Goal: Find specific page/section: Find specific page/section

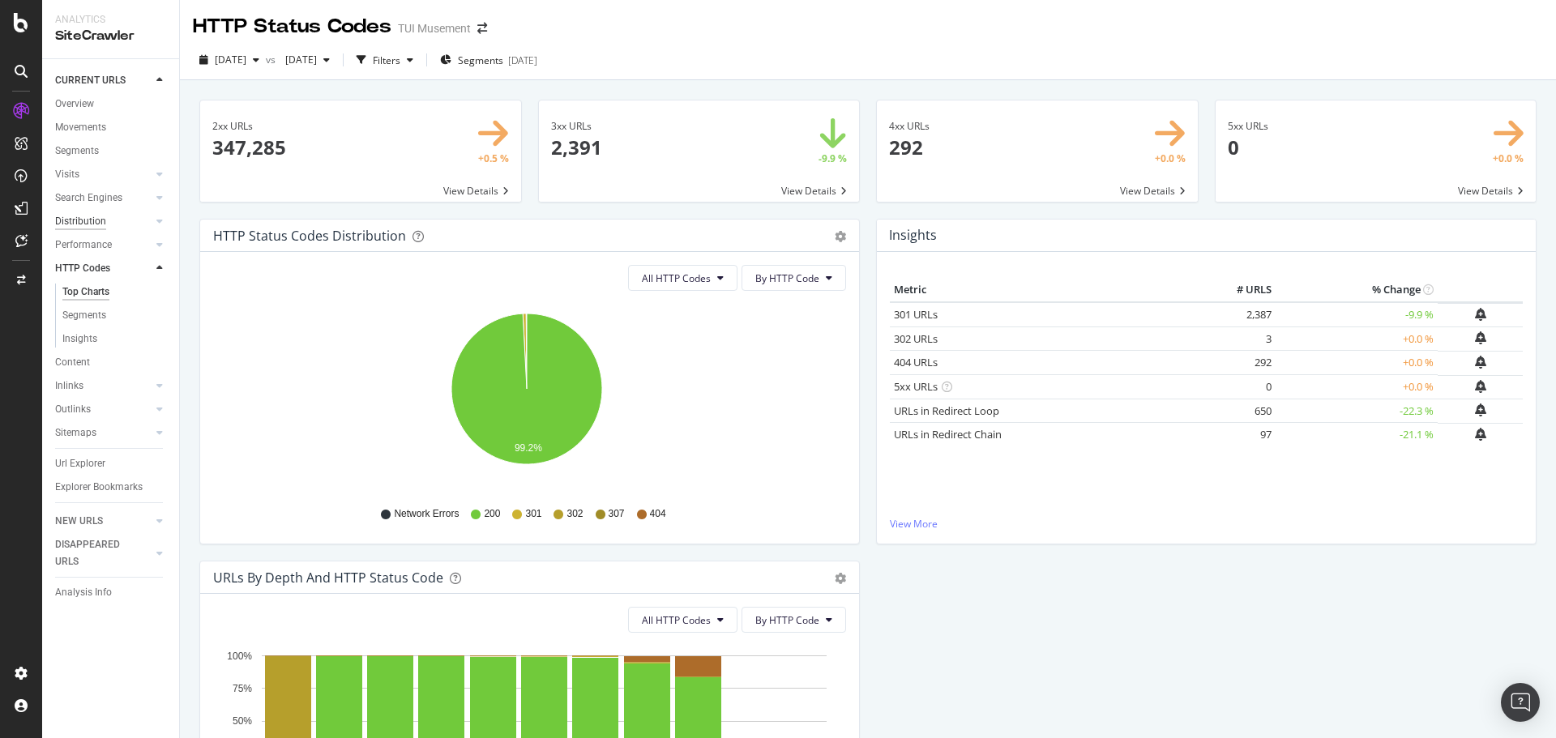
click at [96, 223] on div "Distribution" at bounding box center [80, 221] width 51 height 17
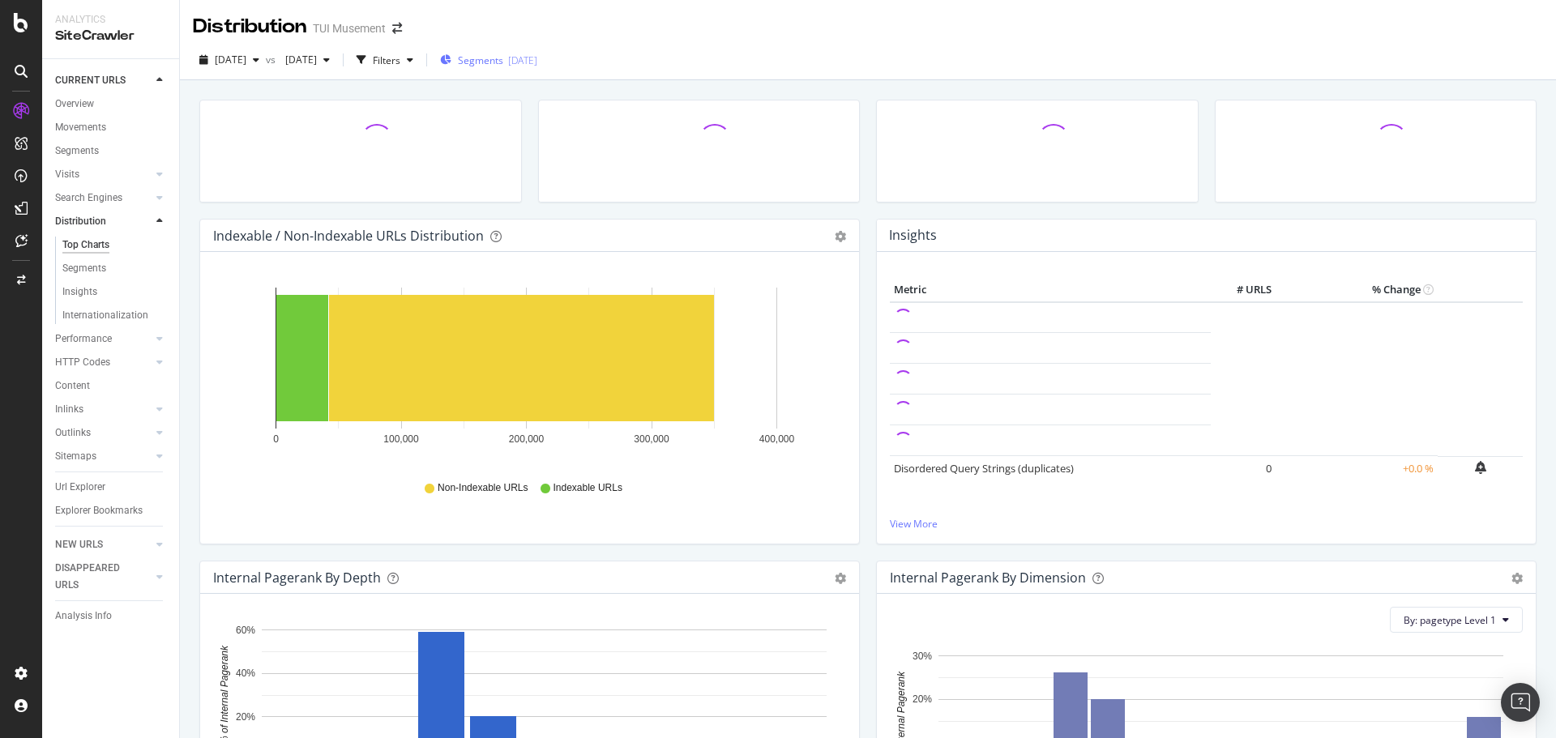
click at [537, 55] on div "Segments [DATE]" at bounding box center [488, 60] width 97 height 14
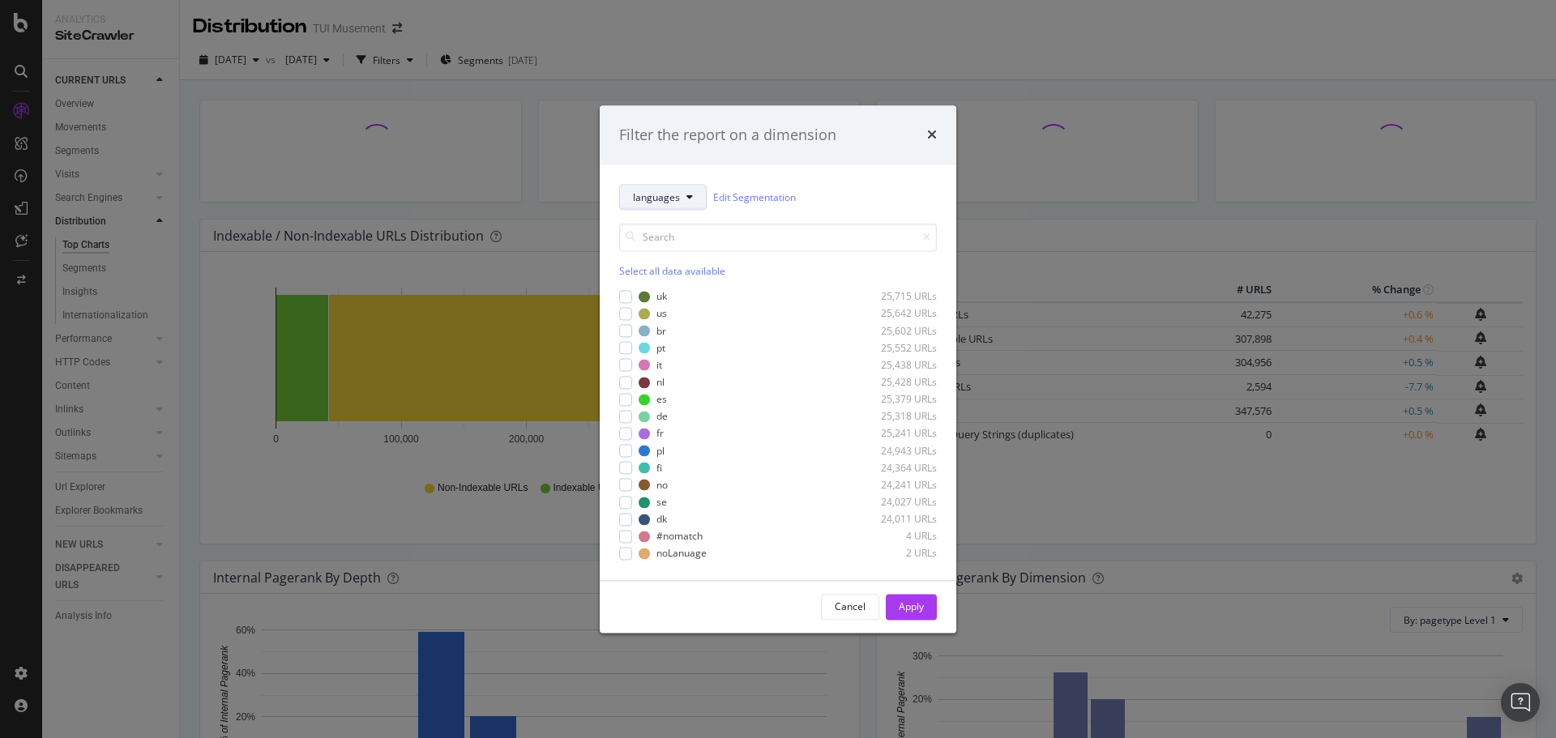
click at [660, 203] on span "languages" at bounding box center [656, 197] width 47 height 14
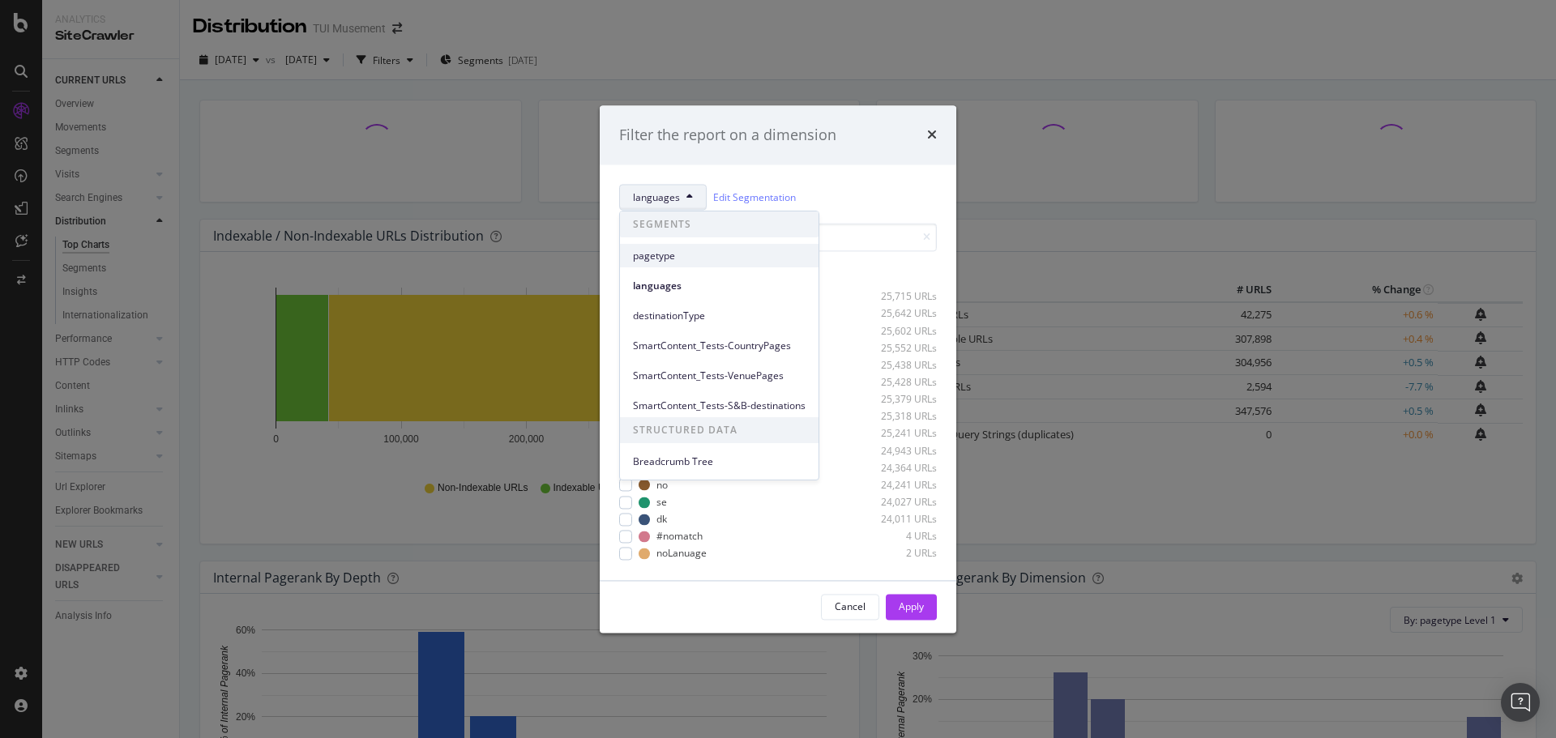
click at [672, 252] on span "pagetype" at bounding box center [719, 256] width 173 height 15
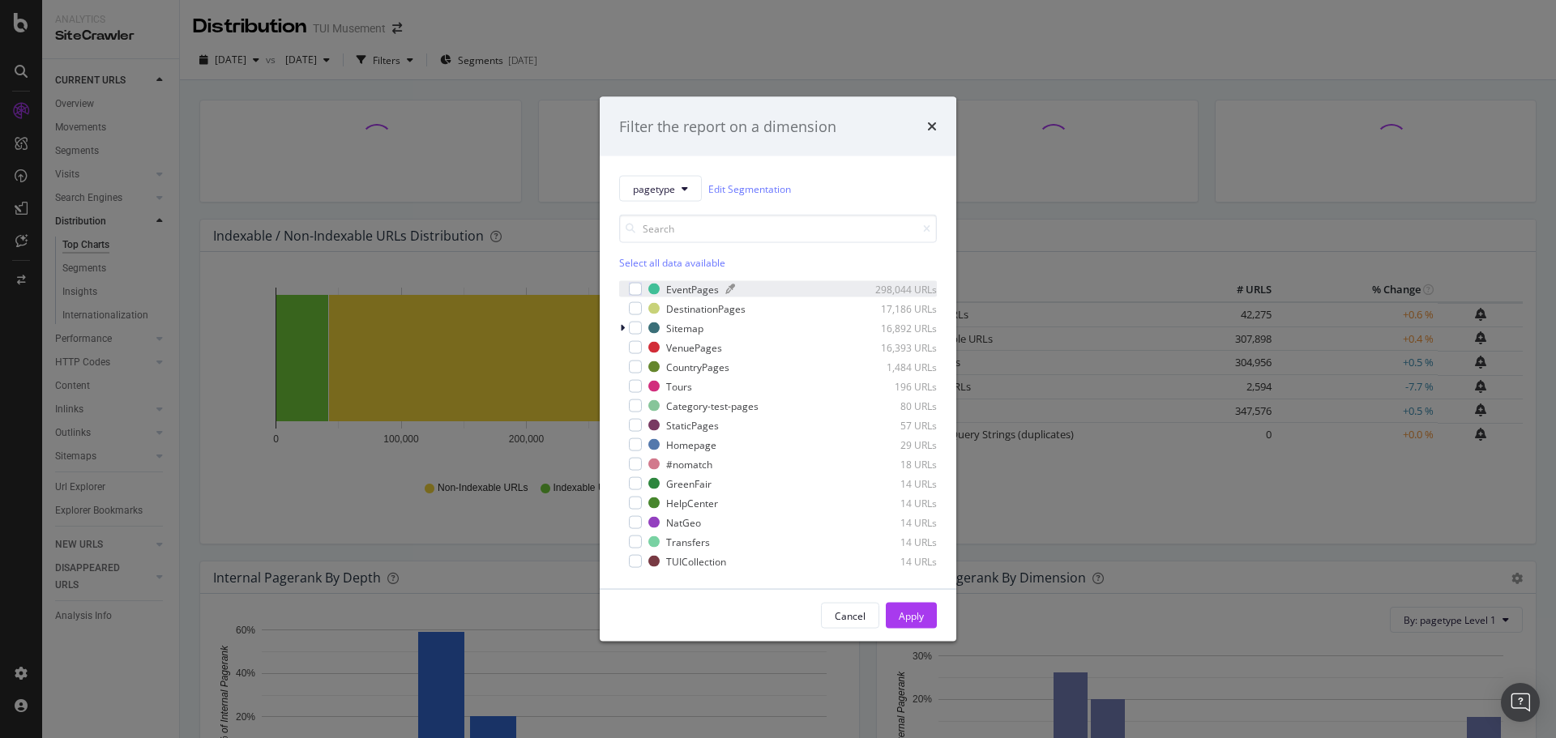
click at [686, 289] on div "EventPages" at bounding box center [692, 289] width 53 height 14
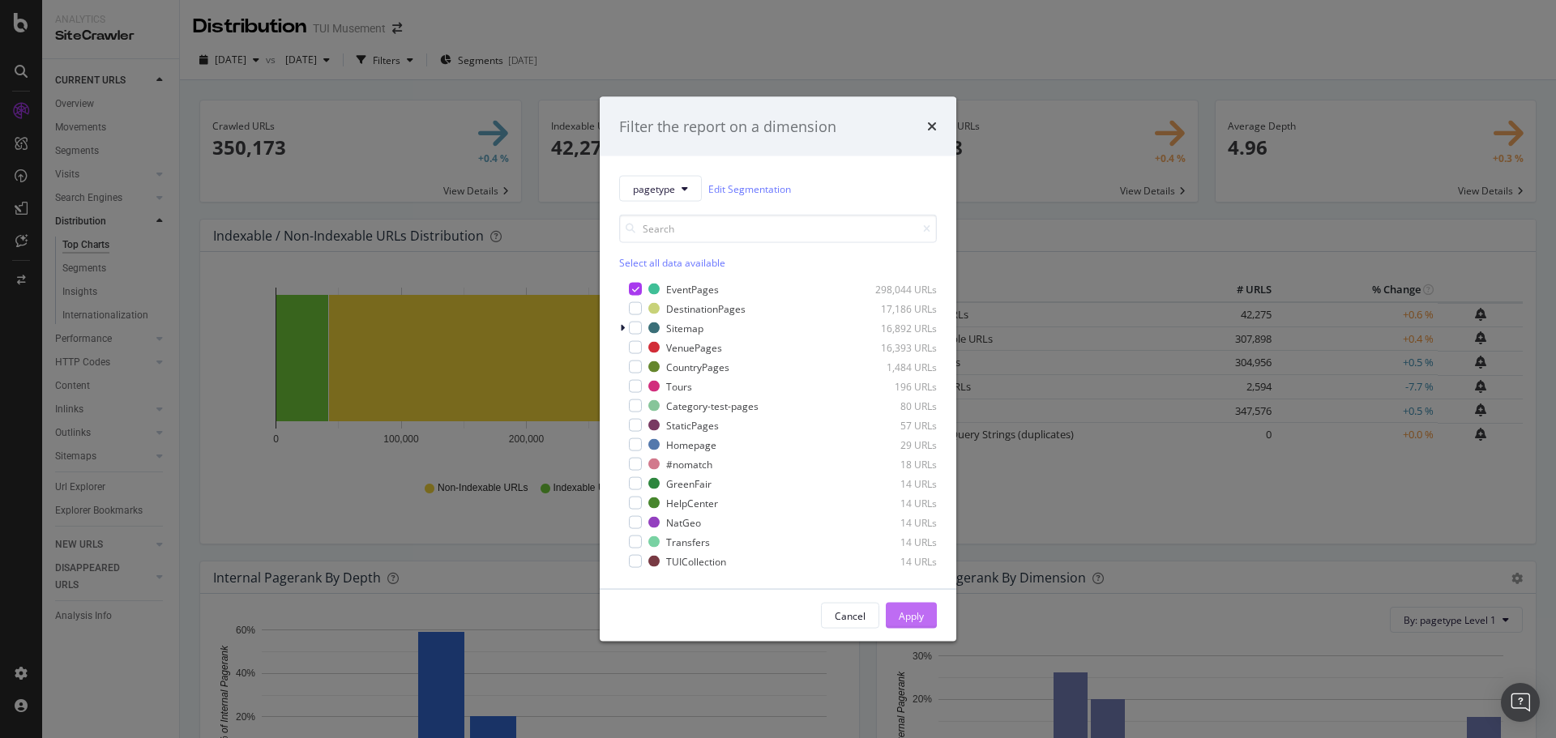
click at [913, 608] on div "Apply" at bounding box center [911, 616] width 25 height 24
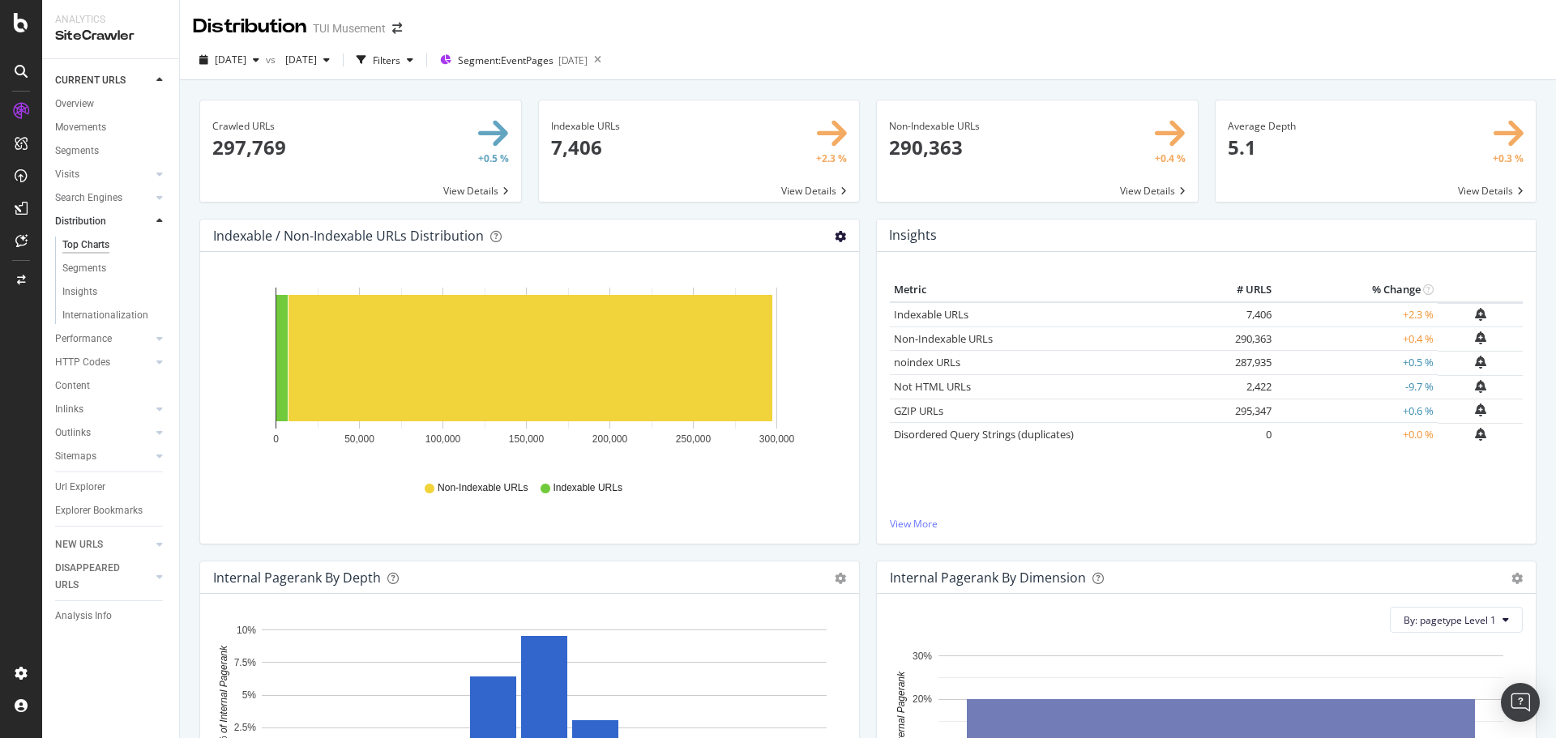
click at [835, 235] on icon "gear" at bounding box center [840, 236] width 11 height 11
click at [810, 295] on span "Bar (by Percentage)" at bounding box center [784, 298] width 147 height 22
